Goal: Obtain resource: Download file/media

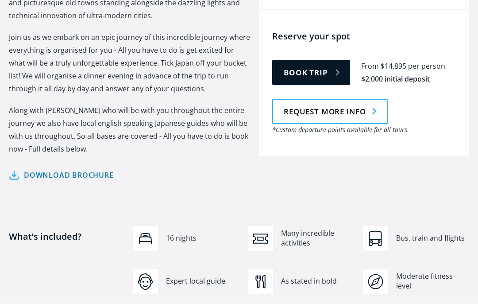
scroll to position [490, 0]
click at [95, 169] on link "Download brochure" at bounding box center [61, 175] width 105 height 13
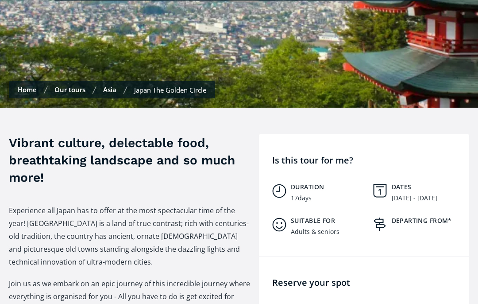
scroll to position [228, 0]
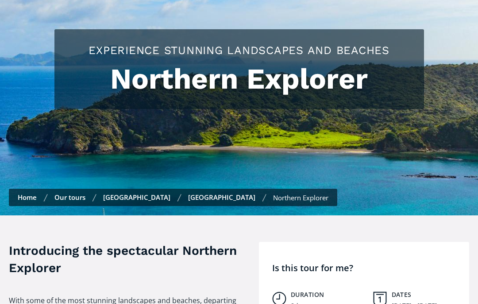
scroll to position [109, 0]
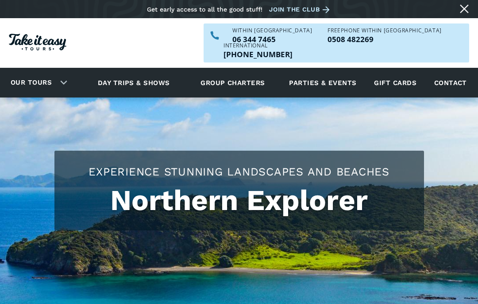
scroll to position [339, 0]
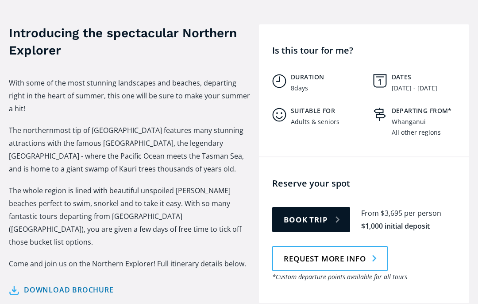
click at [76, 283] on link "Download brochure" at bounding box center [61, 289] width 105 height 13
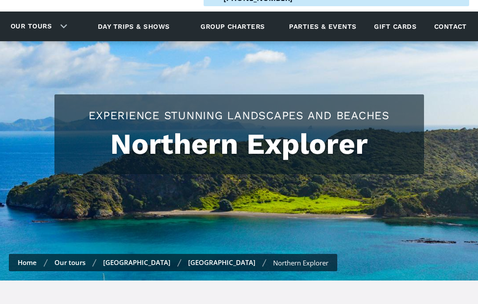
scroll to position [53, 0]
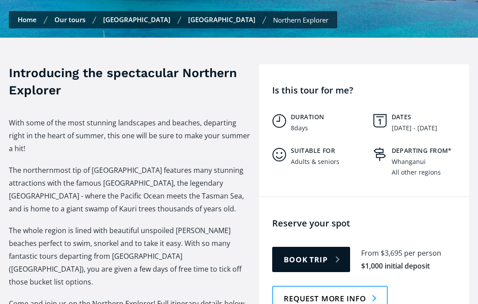
scroll to position [434, 0]
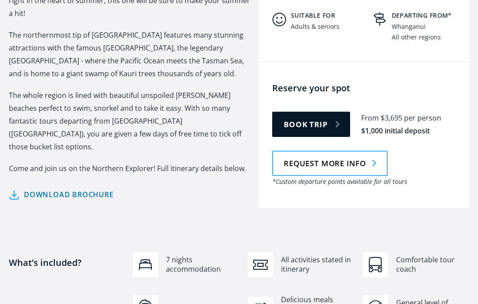
click at [342, 157] on link "Request more info" at bounding box center [330, 163] width 116 height 25
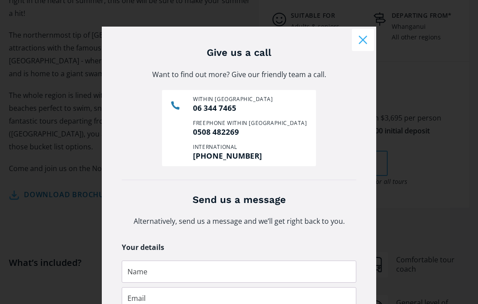
click at [420, 243] on div "Give us a call Want to find out more? Give our friendly team a call. Within [GE…" at bounding box center [239, 290] width 443 height 545
click at [365, 39] on button "Close modal" at bounding box center [363, 40] width 22 height 22
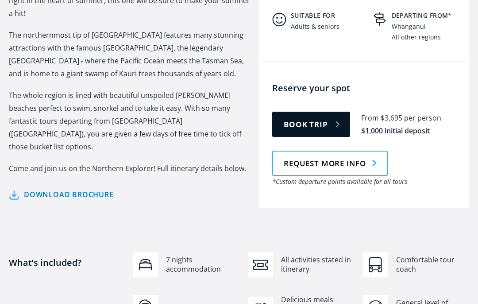
click at [93, 188] on link "Download brochure" at bounding box center [61, 194] width 105 height 13
